Goal: Transaction & Acquisition: Purchase product/service

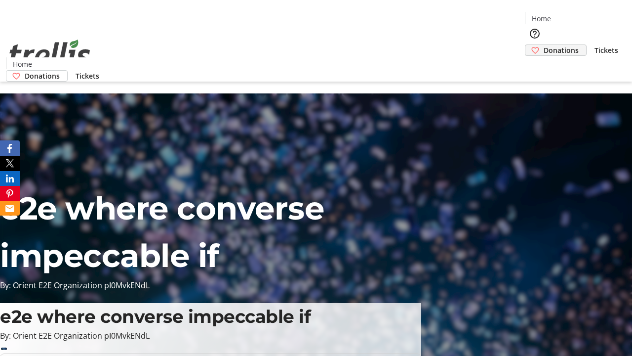
click at [544, 45] on span "Donations" at bounding box center [561, 50] width 35 height 10
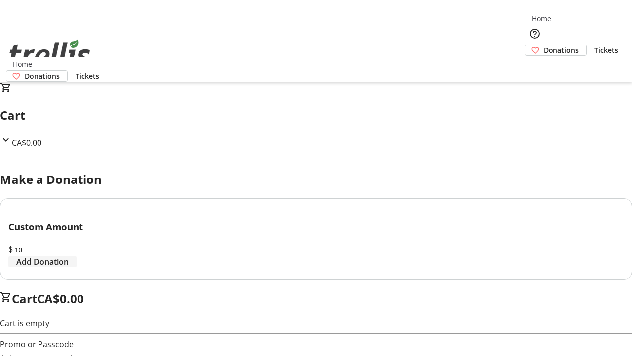
click at [69, 267] on span "Add Donation" at bounding box center [42, 261] width 52 height 12
